Goal: Transaction & Acquisition: Purchase product/service

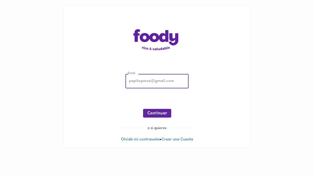
click at [169, 81] on input "email" at bounding box center [156, 81] width 63 height 14
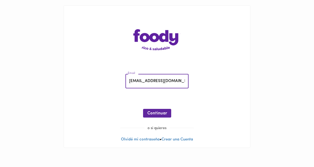
type input "[EMAIL_ADDRESS][DOMAIN_NAME]"
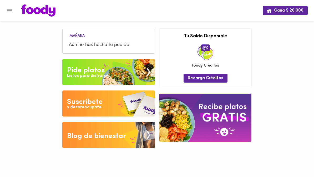
click at [141, 72] on img at bounding box center [108, 72] width 93 height 26
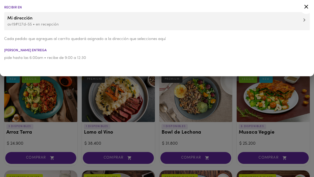
click at [269, 26] on p "av19#127d-55 • en recepción" at bounding box center [156, 25] width 299 height 6
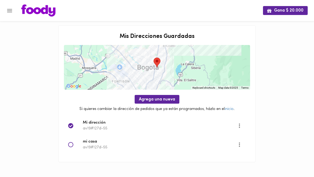
click at [122, 143] on span "mi casa" at bounding box center [160, 142] width 155 height 6
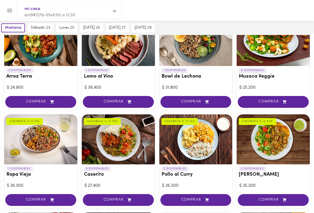
scroll to position [64, 0]
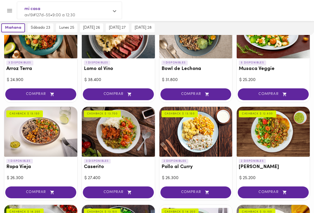
click at [125, 152] on div at bounding box center [118, 132] width 73 height 50
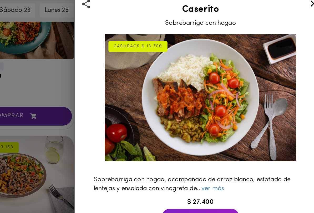
scroll to position [12, 0]
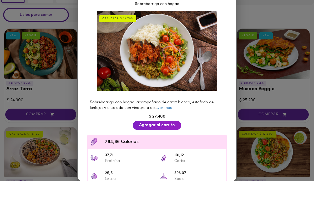
click at [229, 41] on div "CASHBACK $ 13.700 Sobrebarriga con hogao, acompañado de arroz blanco, estofado …" at bounding box center [157, 146] width 149 height 211
click at [226, 41] on div "CASHBACK $ 13.700 Sobrebarriga con hogao, acompañado de arroz blanco, estofado …" at bounding box center [157, 146] width 149 height 211
click at [227, 41] on div "CASHBACK $ 13.700 Sobrebarriga con hogao, acompañado de arroz blanco, estofado …" at bounding box center [157, 146] width 149 height 211
click at [230, 41] on div "CASHBACK $ 13.700 Sobrebarriga con hogao, acompañado de arroz blanco, estofado …" at bounding box center [157, 146] width 149 height 211
click at [229, 41] on div "CASHBACK $ 13.700 Sobrebarriga con hogao, acompañado de arroz blanco, estofado …" at bounding box center [157, 146] width 149 height 211
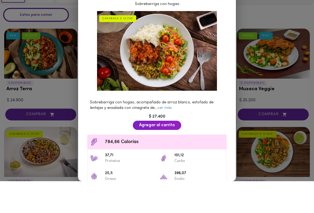
click at [229, 41] on div "CASHBACK $ 13.700 Sobrebarriga con hogao, acompañado de arroz blanco, estofado …" at bounding box center [157, 146] width 149 height 211
click at [228, 41] on div "CASHBACK $ 13.700 Sobrebarriga con hogao, acompañado de arroz blanco, estofado …" at bounding box center [157, 146] width 149 height 211
click at [245, 84] on div "Caserito Sobrebarriga con hogao CASHBACK $ 13.700 Sobrebarriga con hogao, acomp…" at bounding box center [157, 106] width 314 height 213
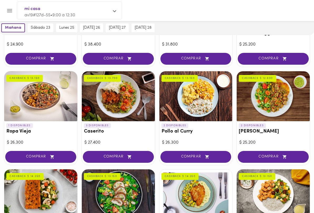
scroll to position [130, 0]
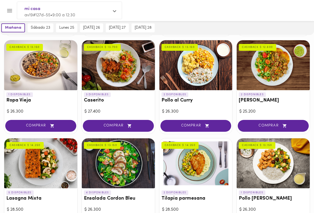
click at [266, 84] on div at bounding box center [273, 65] width 73 height 50
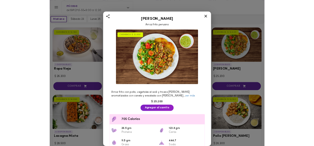
scroll to position [130, 0]
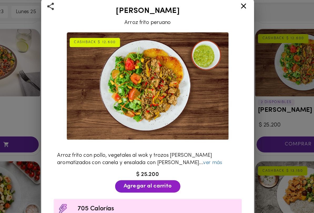
click at [198, 138] on link "ver más" at bounding box center [205, 140] width 14 height 4
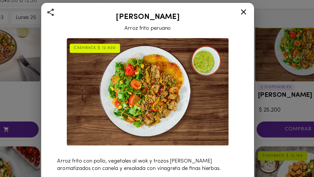
click at [222, 18] on div at bounding box center [228, 24] width 13 height 13
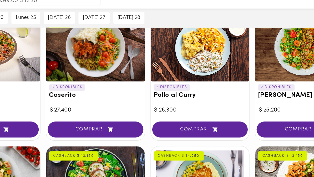
scroll to position [148, 0]
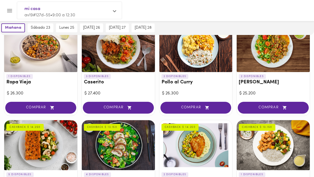
click at [249, 7] on div at bounding box center [162, 10] width 292 height 12
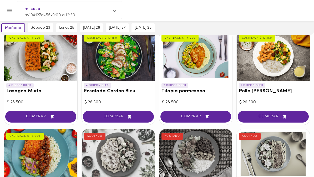
scroll to position [238, 0]
click at [130, 9] on div at bounding box center [162, 10] width 292 height 12
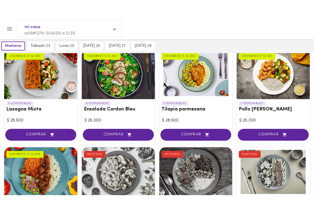
scroll to position [271, 0]
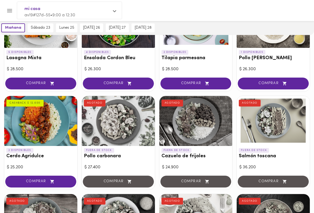
click at [53, 154] on h3 "Cerdo Agridulce" at bounding box center [40, 157] width 69 height 6
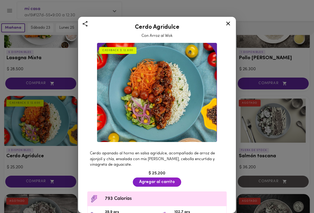
click at [32, 123] on div "Cerdo Agridulce Con Arroz al Wok CASHBACK $ 12.600 Cerdo apanado al horno en sa…" at bounding box center [157, 106] width 314 height 213
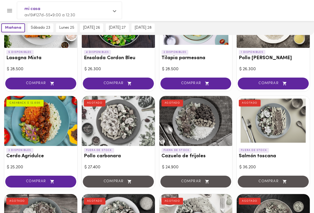
click at [30, 123] on div at bounding box center [40, 121] width 73 height 50
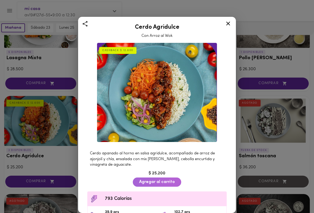
click at [170, 177] on span "Agregar al carrito" at bounding box center [157, 182] width 36 height 5
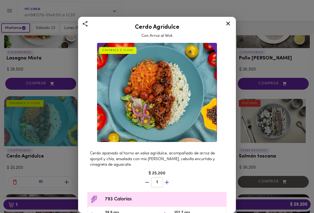
click at [228, 24] on icon at bounding box center [228, 24] width 4 height 4
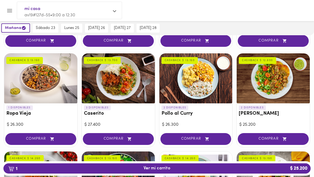
scroll to position [117, 0]
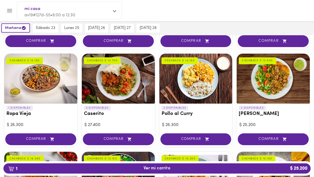
click at [258, 83] on div at bounding box center [273, 79] width 73 height 50
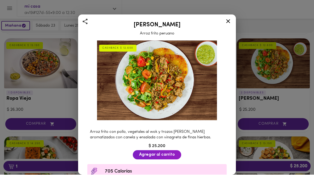
scroll to position [132, 0]
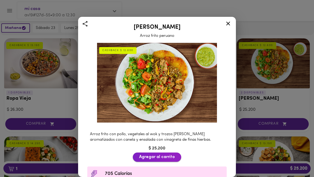
click at [165, 158] on span "Agregar al carrito" at bounding box center [157, 157] width 36 height 5
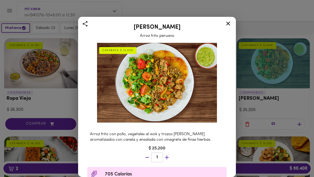
click at [225, 22] on icon at bounding box center [228, 23] width 7 height 7
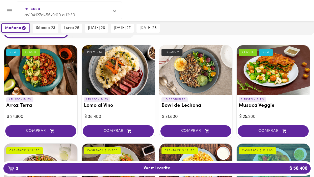
scroll to position [27, 0]
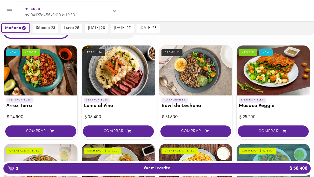
click at [21, 87] on div at bounding box center [40, 71] width 73 height 50
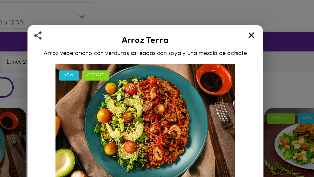
click at [225, 25] on icon at bounding box center [228, 23] width 7 height 7
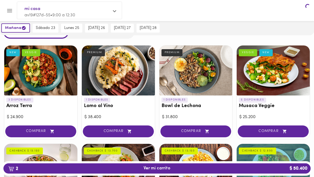
click at [251, 31] on div "[DATE] [DATE] 23 [DATE] 25 [DATE] 26 [DATE] 27 [DATE] 28" at bounding box center [157, 28] width 314 height 14
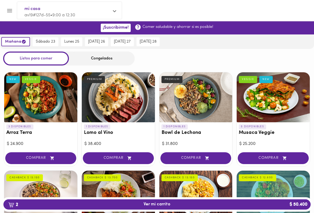
click at [293, 112] on div at bounding box center [273, 97] width 73 height 50
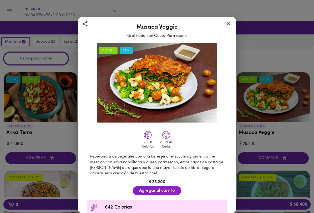
click at [231, 23] on div at bounding box center [228, 24] width 13 height 13
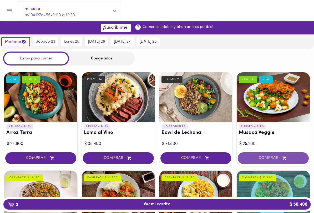
click at [279, 159] on span "COMPRAR" at bounding box center [273, 158] width 58 height 4
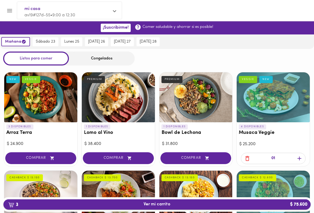
click at [249, 177] on span "3 Ver mi carrito $ 75.600" at bounding box center [157, 204] width 299 height 5
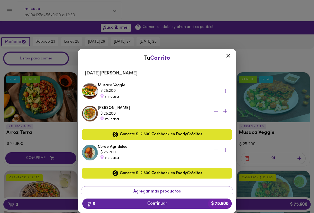
click at [213, 173] on div "Ganaste $ 12.600 Cashback en FoodyCréditos" at bounding box center [157, 173] width 150 height 11
click at [210, 177] on b "$ 75.600" at bounding box center [220, 204] width 24 height 10
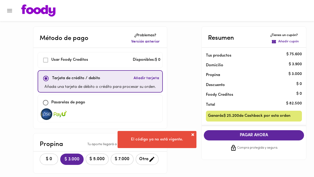
click at [282, 114] on span "Ganarás $ 25.200 de Cashback por esta orden" at bounding box center [249, 116] width 82 height 7
click at [194, 133] on div "Método de pago ¿Problemas? Versión anterior Usar [PERSON_NAME] Creditos Disponi…" at bounding box center [157, 173] width 308 height 294
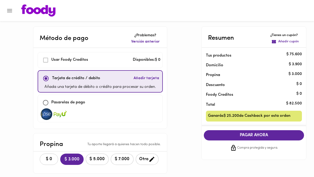
click at [47, 156] on button "$ 0" at bounding box center [49, 159] width 18 height 11
click at [45, 111] on img at bounding box center [46, 114] width 13 height 12
checkbox input "false"
checkbox input "true"
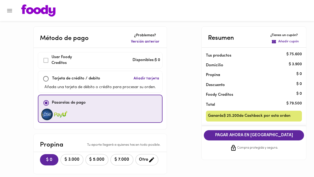
click at [282, 137] on button "PAGAR AHORA EN [GEOGRAPHIC_DATA]" at bounding box center [254, 135] width 100 height 10
